Goal: Task Accomplishment & Management: Manage account settings

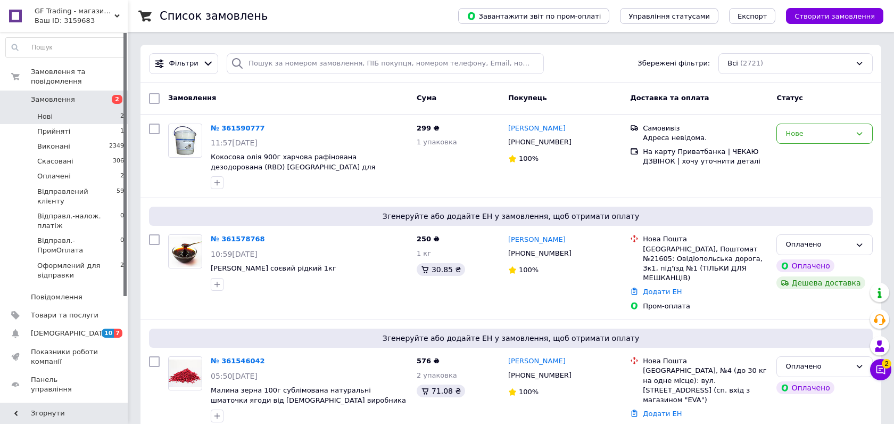
click at [46, 112] on span "Нові" at bounding box center [44, 117] width 15 height 10
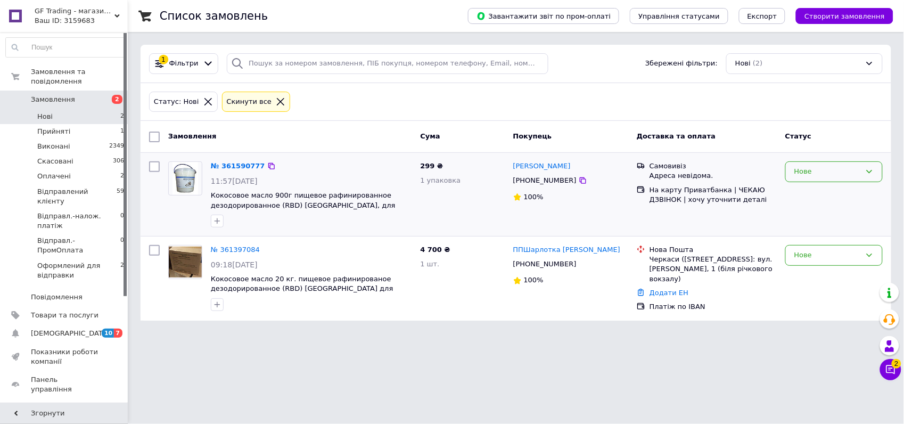
click at [810, 173] on div "Нове" at bounding box center [827, 171] width 67 height 11
click at [817, 193] on li "Прийнято" at bounding box center [834, 194] width 96 height 20
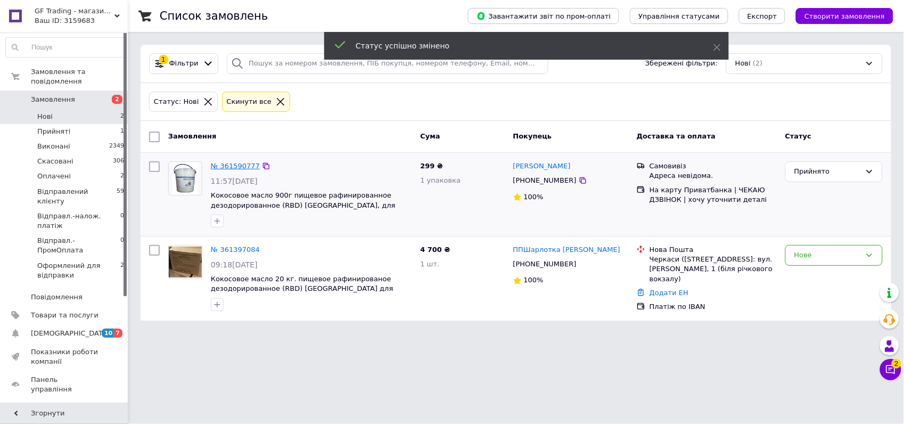
click at [222, 164] on link "№ 361590777" at bounding box center [235, 166] width 49 height 8
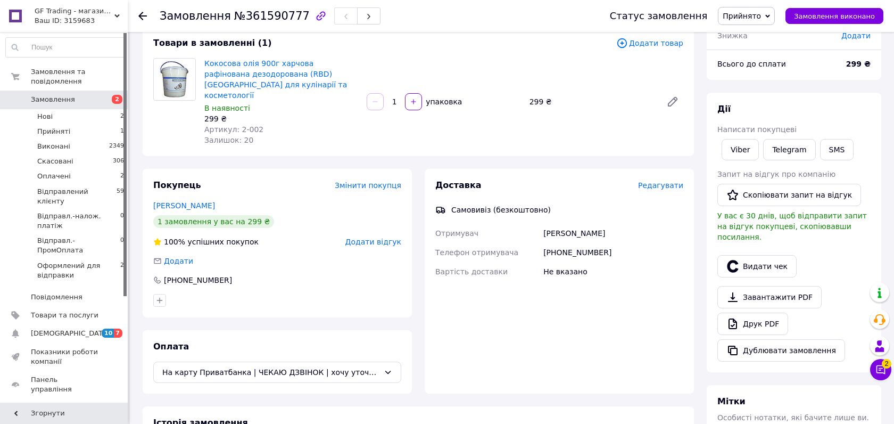
scroll to position [67, 0]
click at [749, 150] on link "Viber" at bounding box center [740, 147] width 37 height 21
click at [767, 311] on link "Друк PDF" at bounding box center [753, 322] width 71 height 22
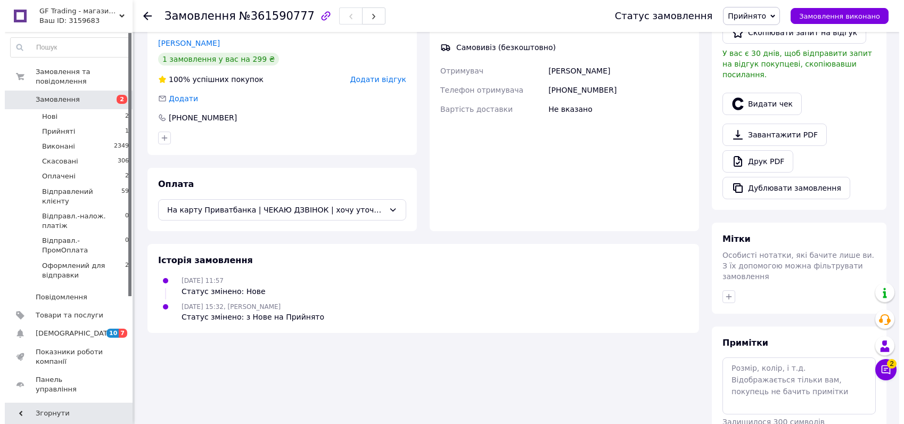
scroll to position [244, 0]
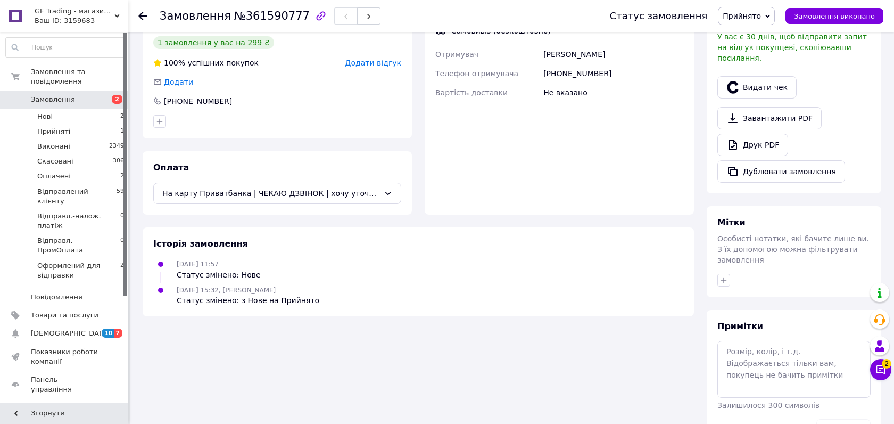
click at [808, 234] on span "Особисті нотатки, які бачите лише ви. З їх допомогою можна фільтрувати замовлен…" at bounding box center [794, 249] width 152 height 30
click at [768, 347] on textarea at bounding box center [794, 369] width 153 height 56
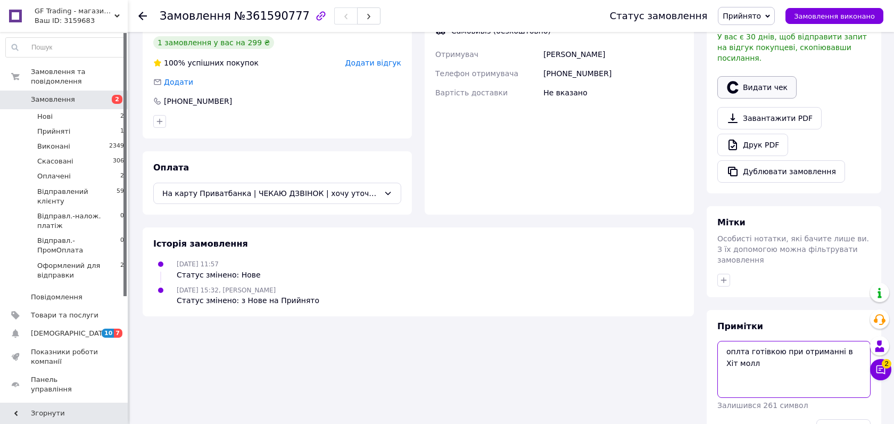
type textarea "оплта готівкою при отриманні в Хіт молл"
click at [752, 76] on button "Видати чек" at bounding box center [757, 87] width 79 height 22
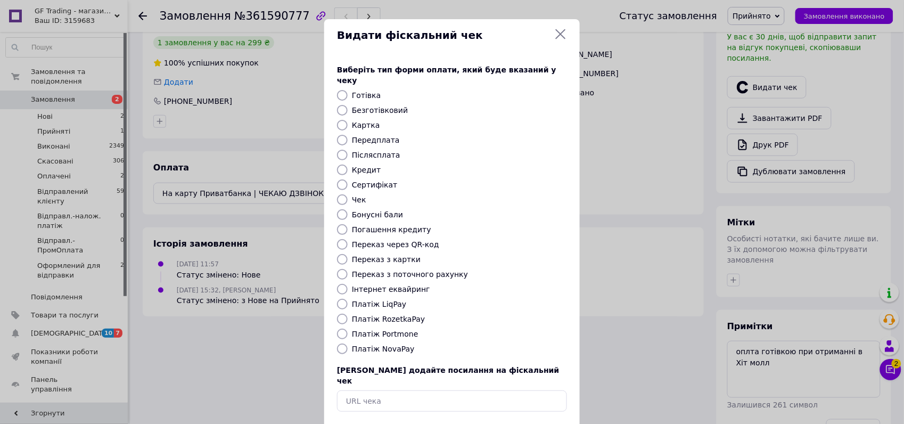
click at [366, 91] on label "Готівка" at bounding box center [366, 95] width 29 height 9
click at [348, 90] on input "Готівка" at bounding box center [342, 95] width 11 height 11
radio input "true"
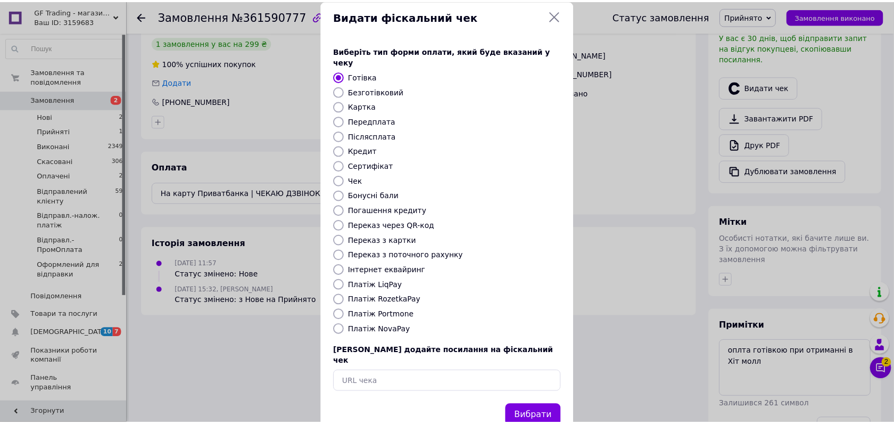
scroll to position [34, 0]
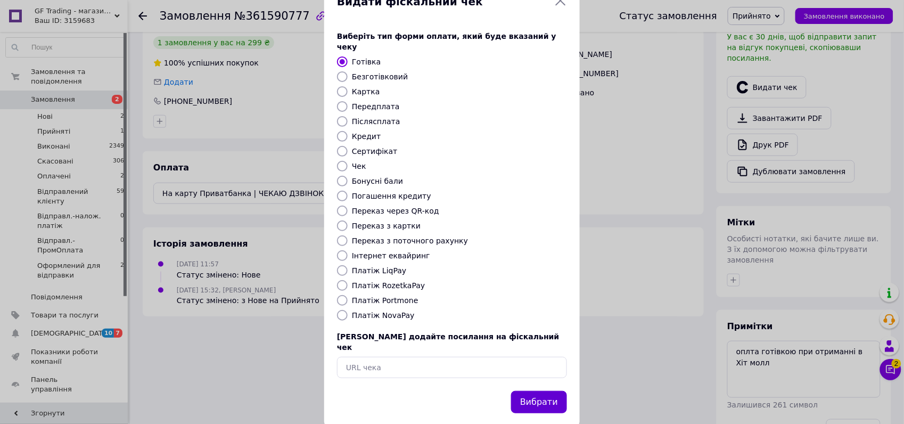
click at [546, 391] on button "Вибрати" at bounding box center [539, 402] width 56 height 23
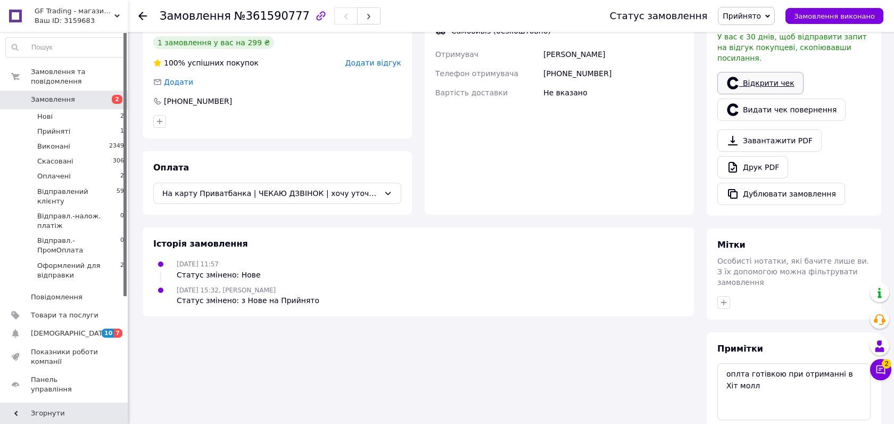
click at [778, 72] on link "Відкрити чек" at bounding box center [761, 83] width 86 height 22
